Goal: Contribute content: Add original content to the website for others to see

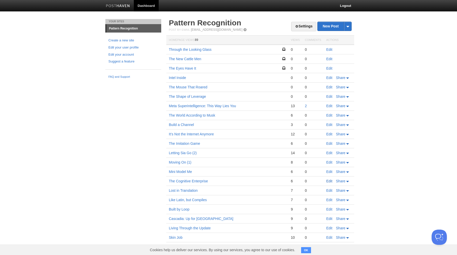
click at [329, 181] on link "Edit" at bounding box center [329, 181] width 6 height 4
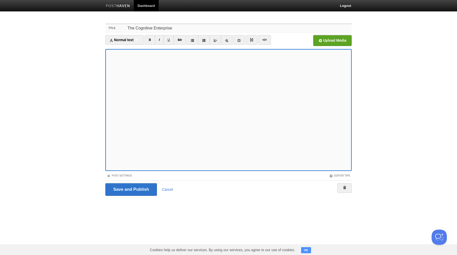
click at [142, 29] on input "The Cognitive Enterprise" at bounding box center [239, 28] width 226 height 8
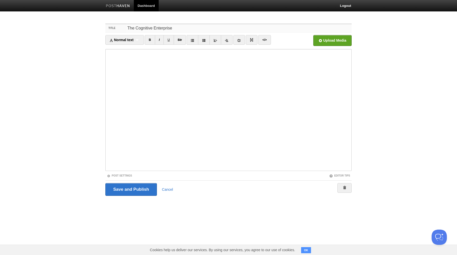
click at [142, 29] on input "The Cognitive Enterprise" at bounding box center [239, 28] width 226 height 8
type input "Rethinking the Org Chart"
click at [129, 189] on input "Save and Publish" at bounding box center [131, 189] width 52 height 13
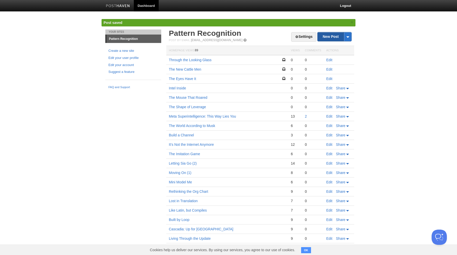
click at [328, 35] on link "New Post" at bounding box center [334, 36] width 34 height 9
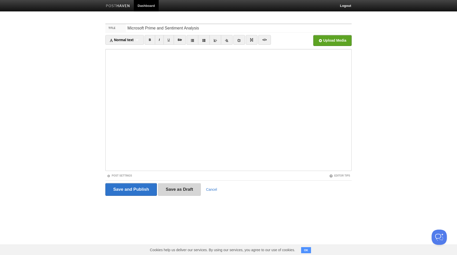
type input "Microsoft Prime and Sentiment Analysis"
click at [176, 195] on input "Save as Draft" at bounding box center [179, 189] width 43 height 13
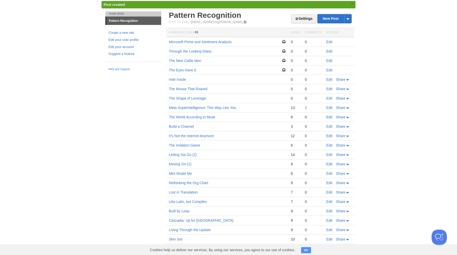
scroll to position [22, 0]
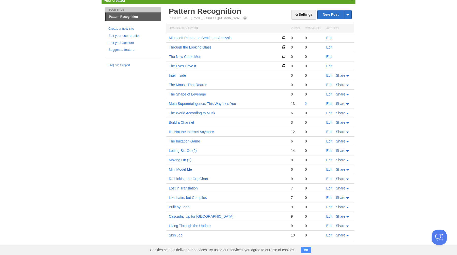
click at [180, 170] on link "Mini Model Me" at bounding box center [180, 169] width 23 height 4
